Goal: Task Accomplishment & Management: Manage account settings

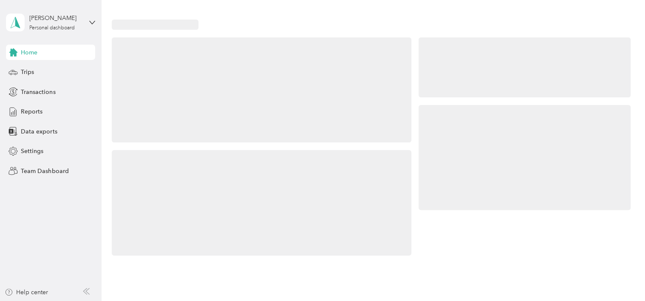
click at [85, 16] on div "[PERSON_NAME] Personal dashboard" at bounding box center [50, 23] width 89 height 30
click at [59, 71] on div "Team dashboard" at bounding box center [143, 69] width 263 height 15
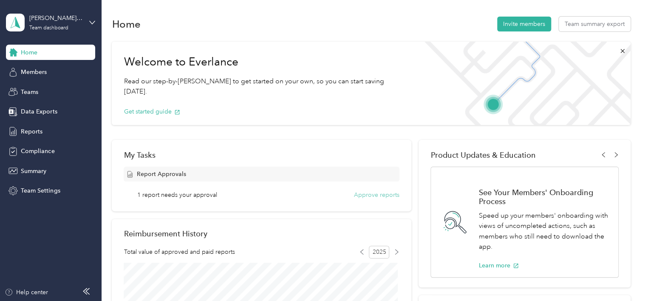
click at [382, 197] on button "Approve reports" at bounding box center [376, 194] width 45 height 9
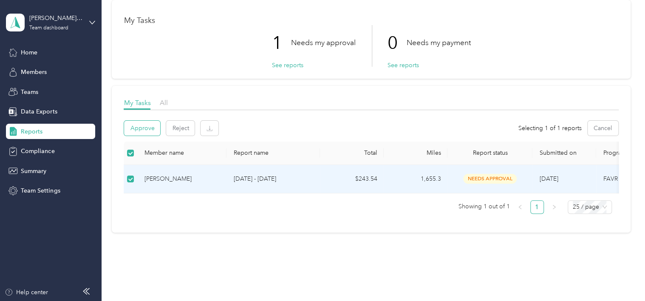
click at [139, 127] on button "Approve" at bounding box center [142, 128] width 36 height 15
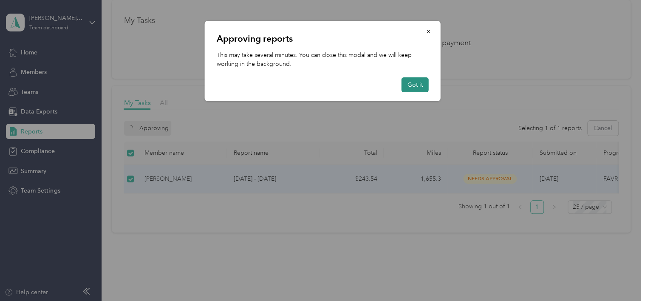
click at [411, 82] on button "Got it" at bounding box center [414, 84] width 27 height 15
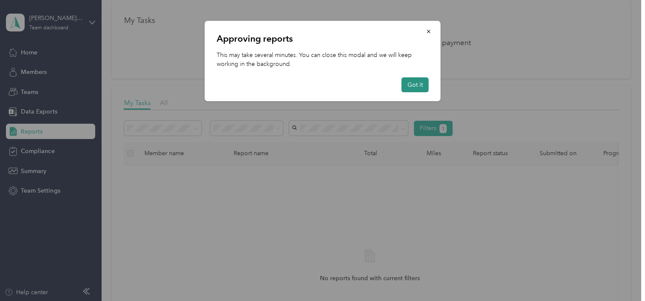
click at [411, 82] on button "Got it" at bounding box center [414, 84] width 27 height 15
